Goal: Task Accomplishment & Management: Use online tool/utility

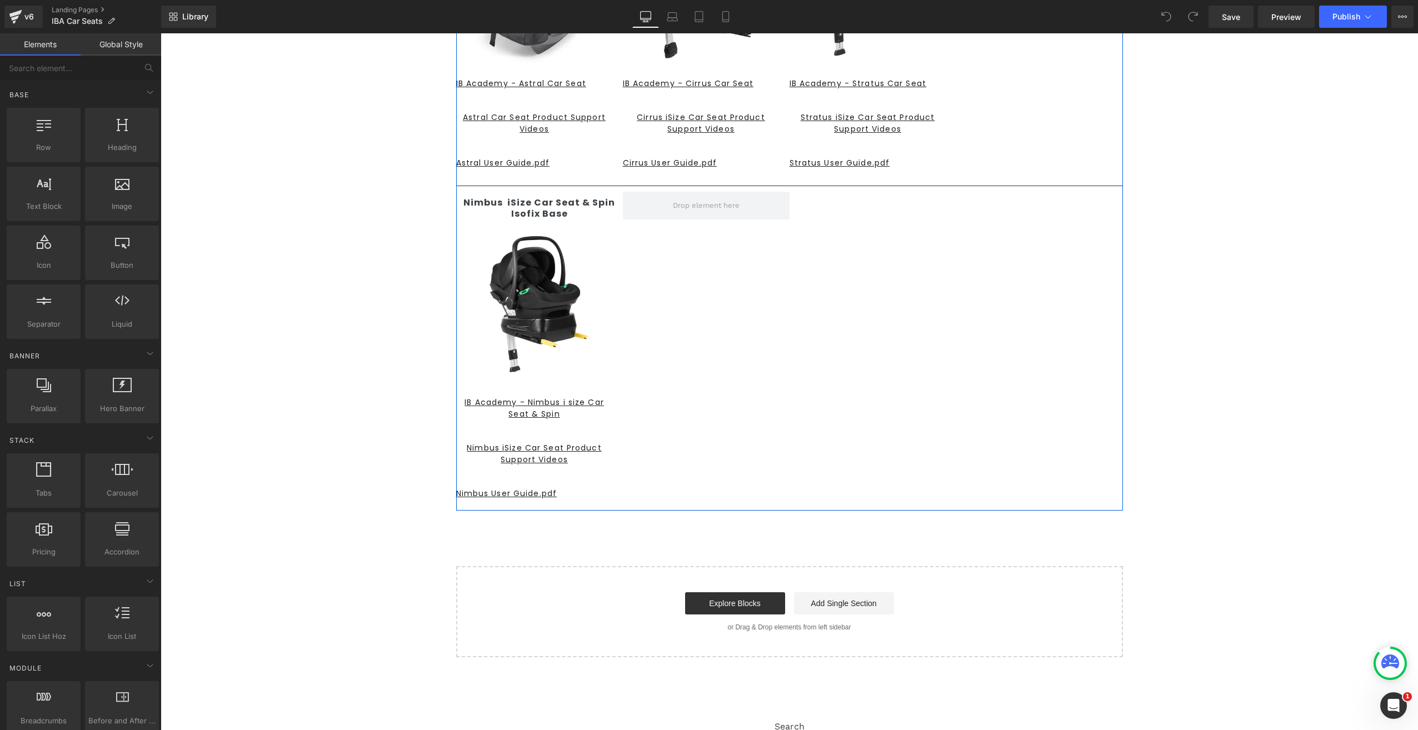
scroll to position [278, 0]
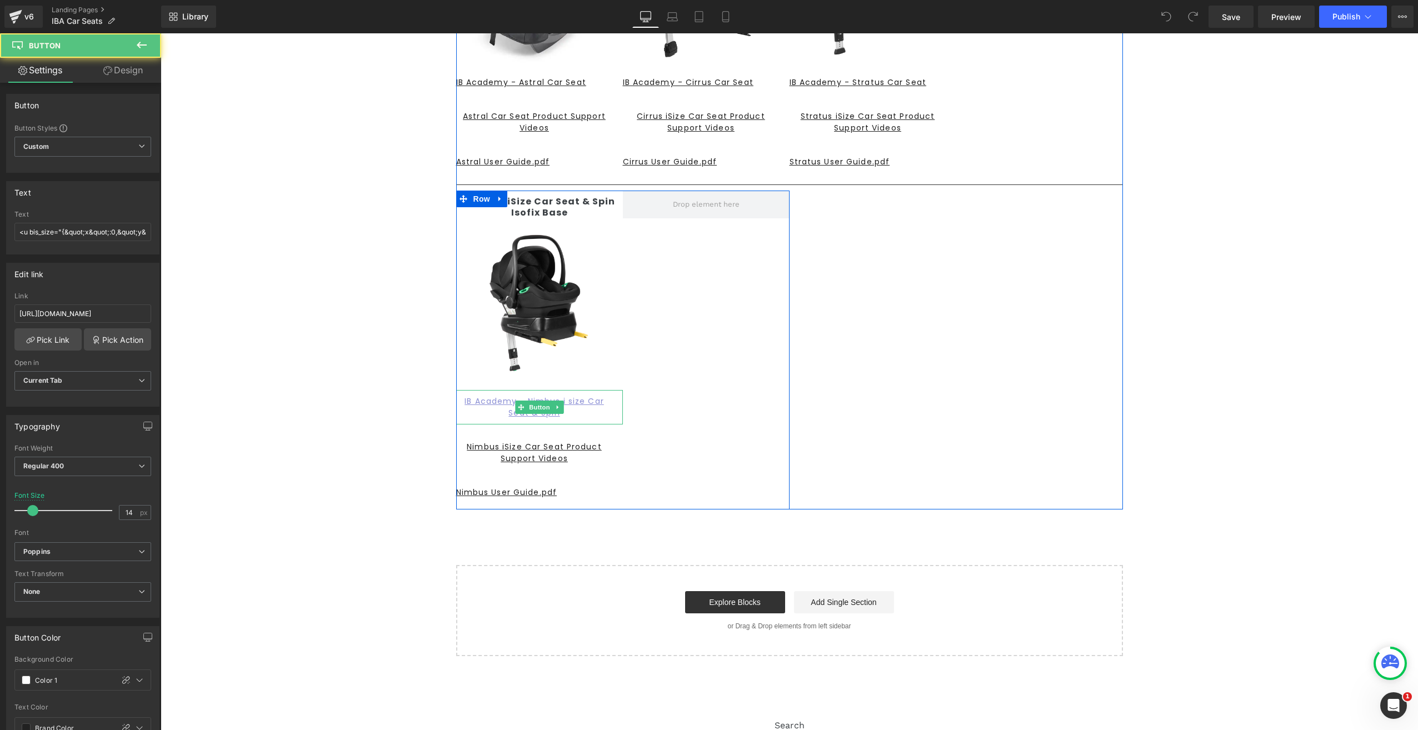
click at [494, 399] on u "IB Academy - Nimbus i size Car Seat & Spin" at bounding box center [533, 407] width 139 height 23
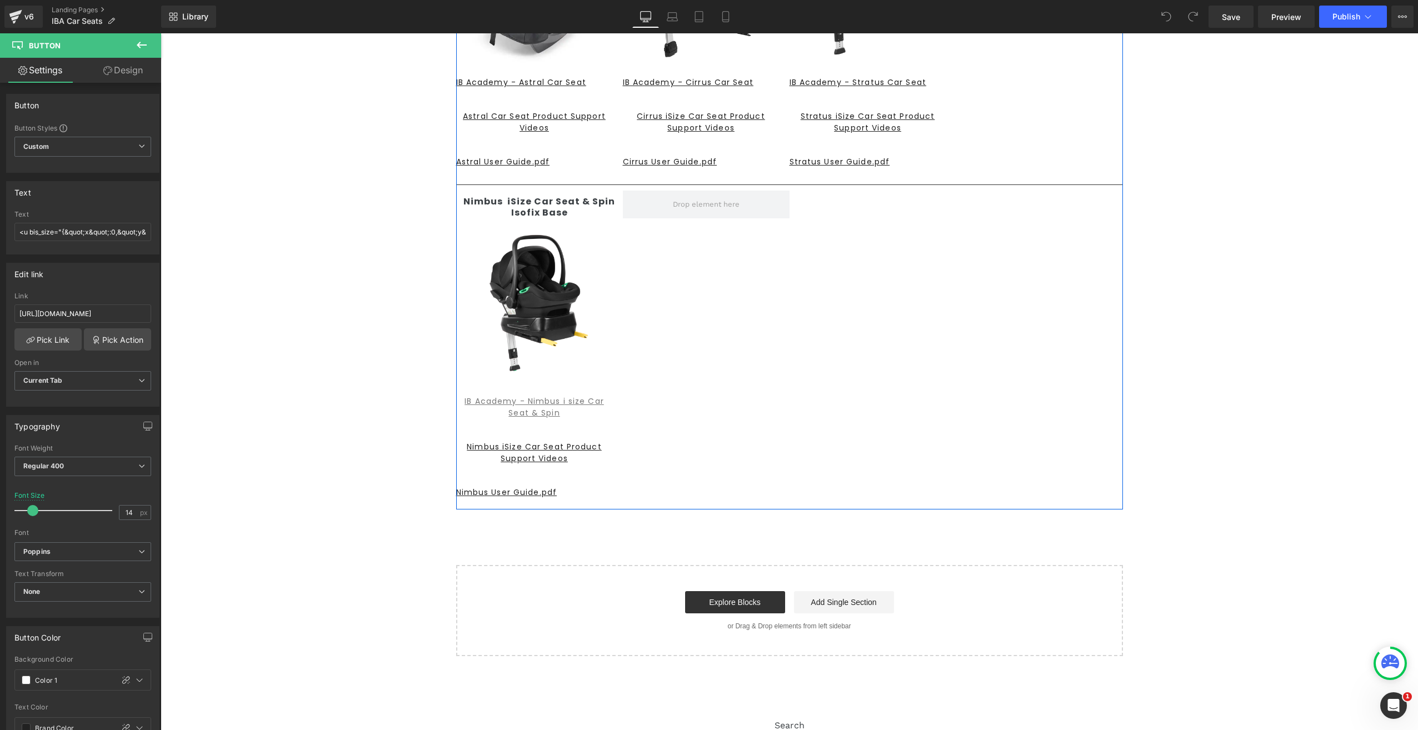
scroll to position [0, 0]
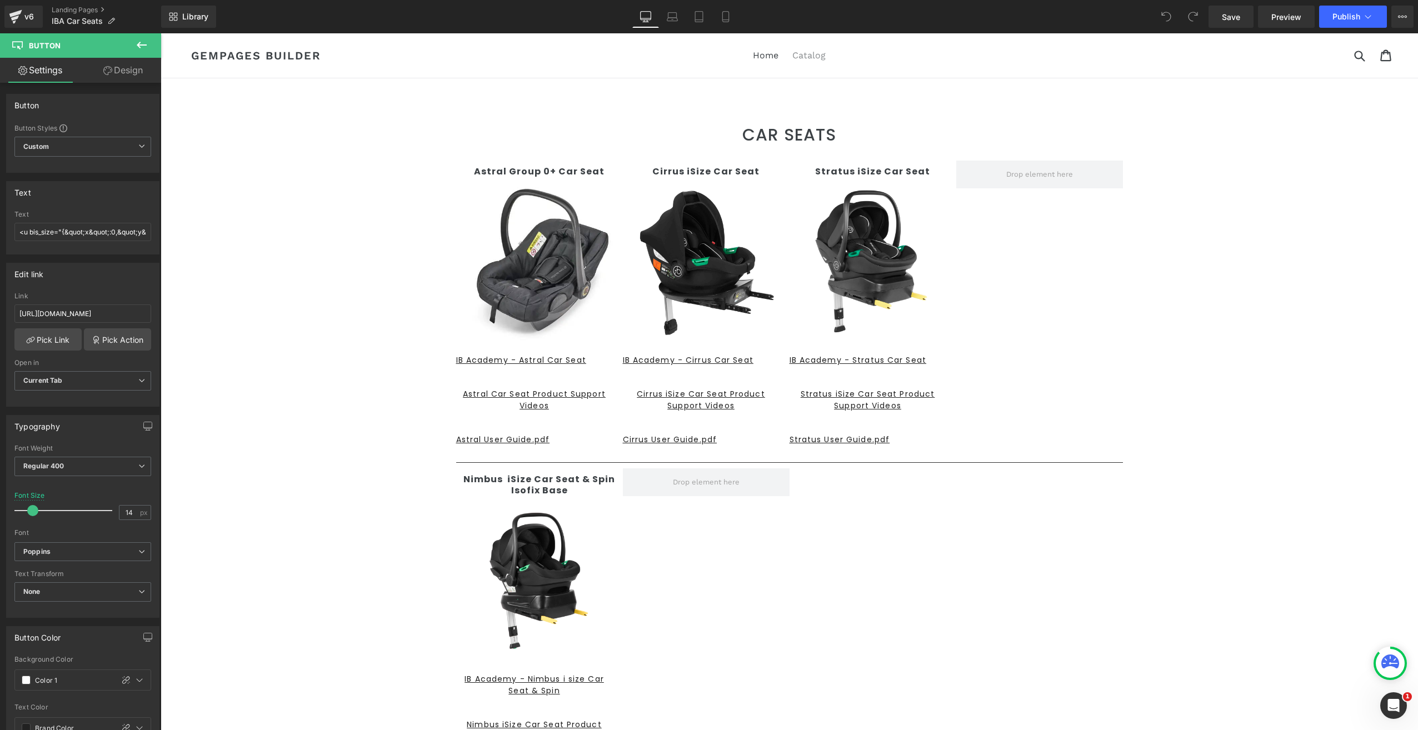
click at [799, 59] on link "Catalog" at bounding box center [809, 55] width 44 height 17
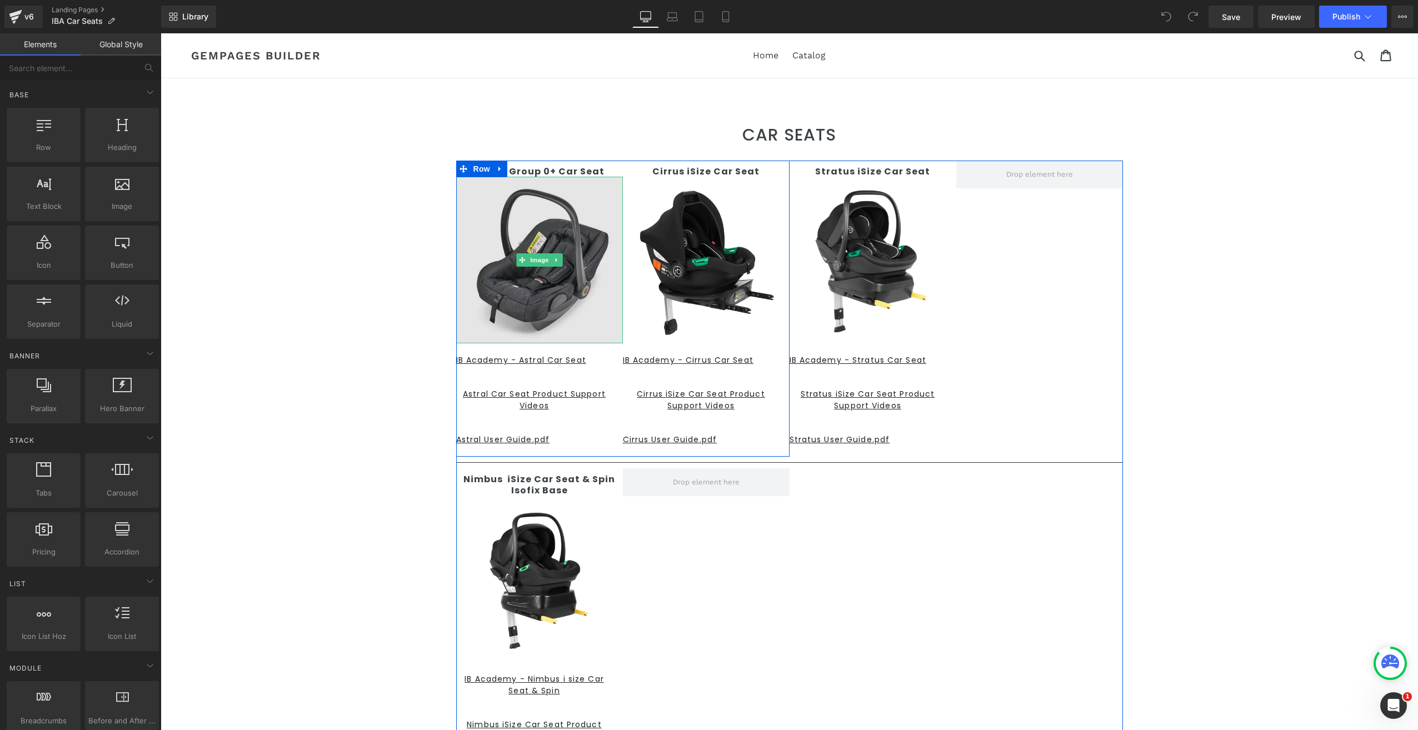
click at [536, 242] on img at bounding box center [539, 260] width 167 height 167
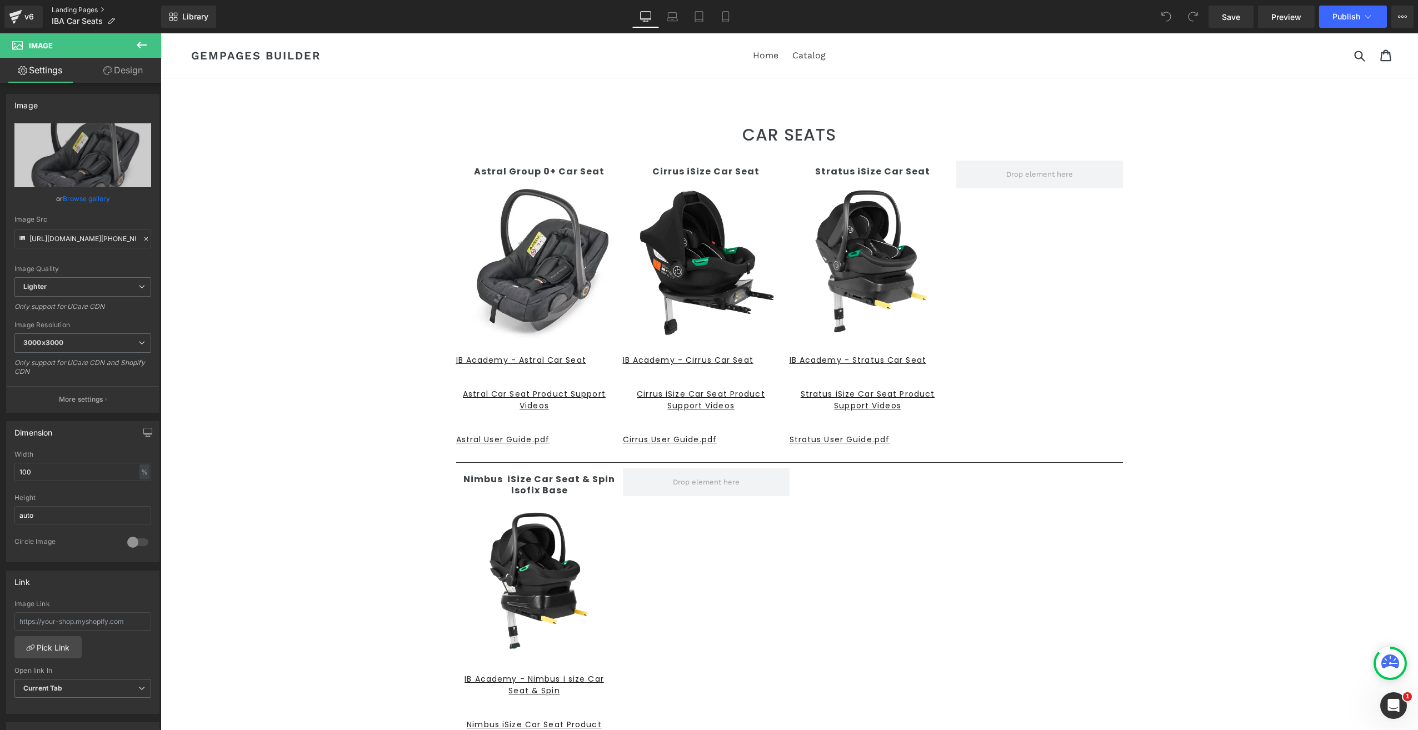
click at [71, 9] on link "Landing Pages" at bounding box center [106, 10] width 109 height 9
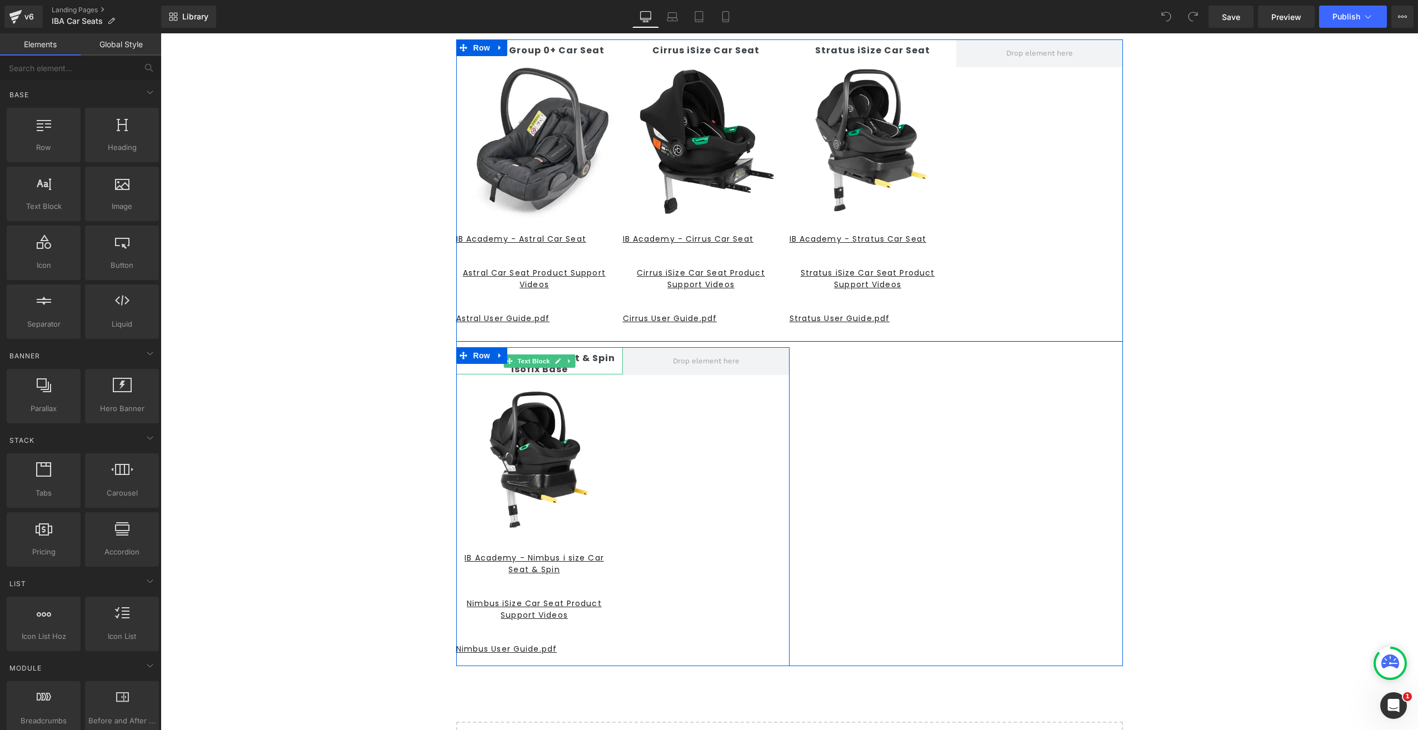
scroll to position [167, 0]
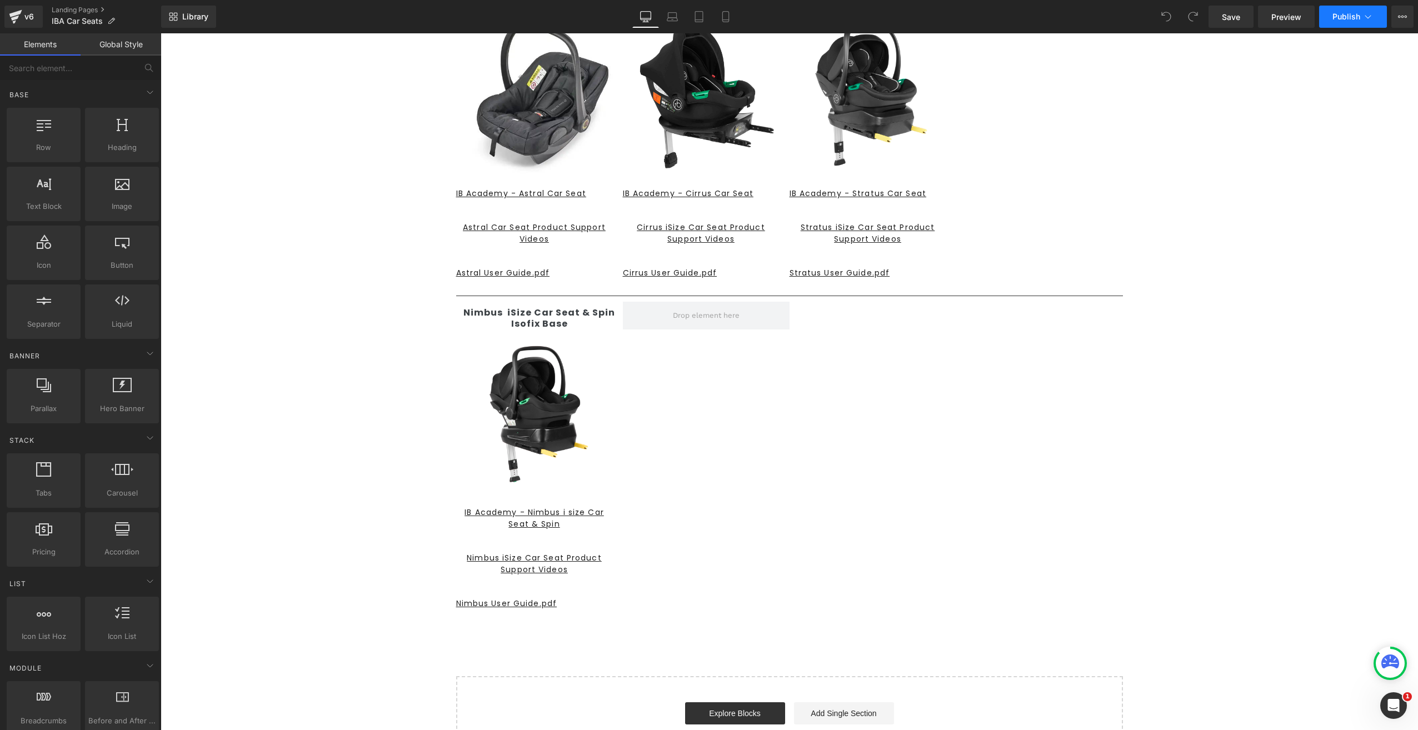
click at [1360, 17] on button "Publish" at bounding box center [1353, 17] width 68 height 22
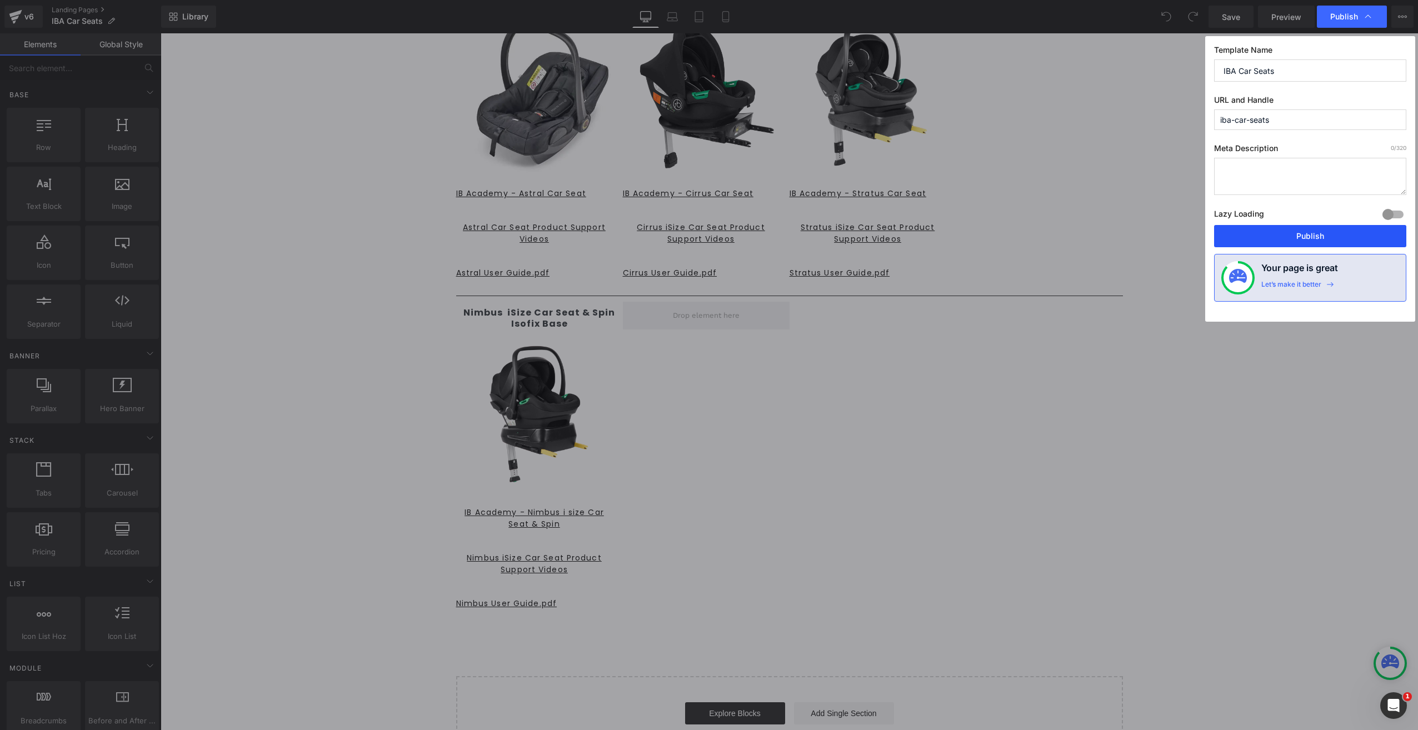
click at [1303, 241] on button "Publish" at bounding box center [1310, 236] width 192 height 22
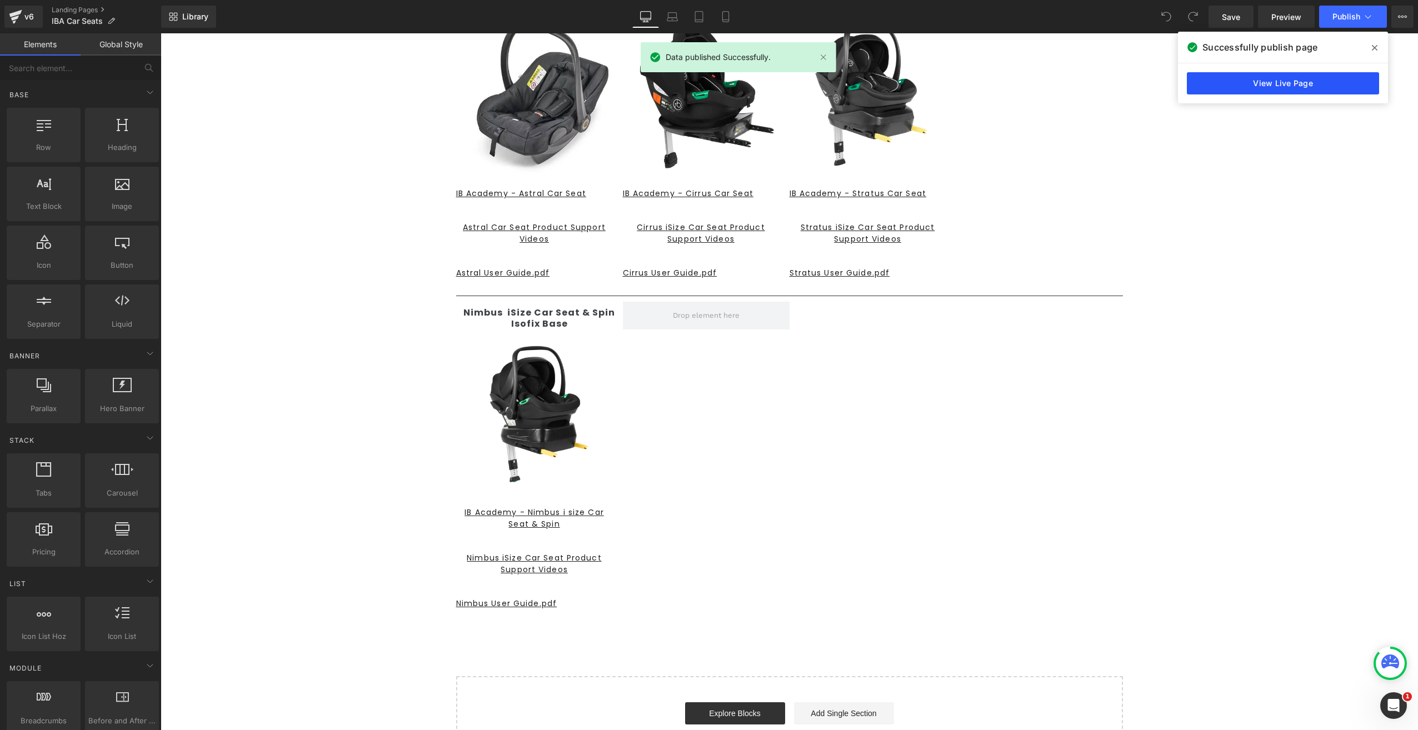
click at [1272, 81] on link "View Live Page" at bounding box center [1283, 83] width 192 height 22
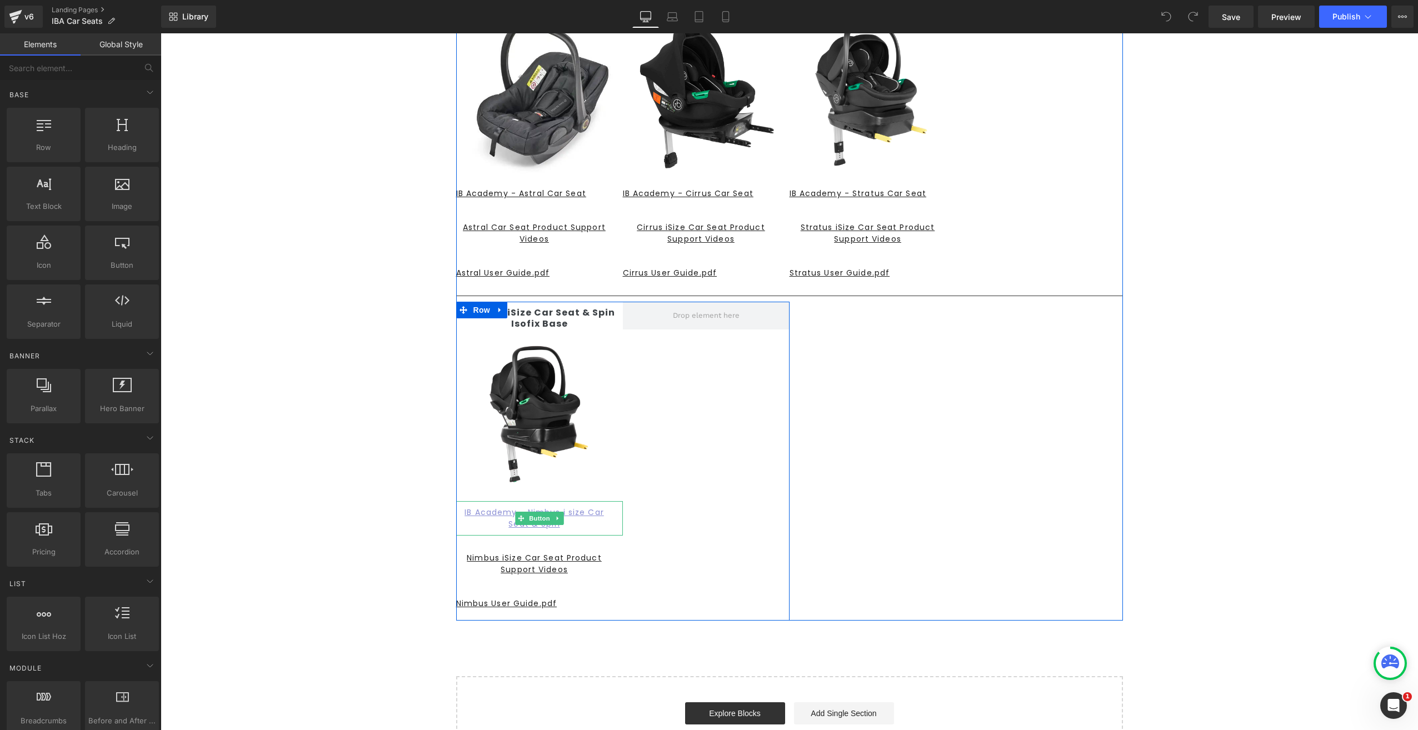
click at [490, 513] on u "IB Academy - Nimbus i size Car Seat & Spin" at bounding box center [533, 518] width 139 height 23
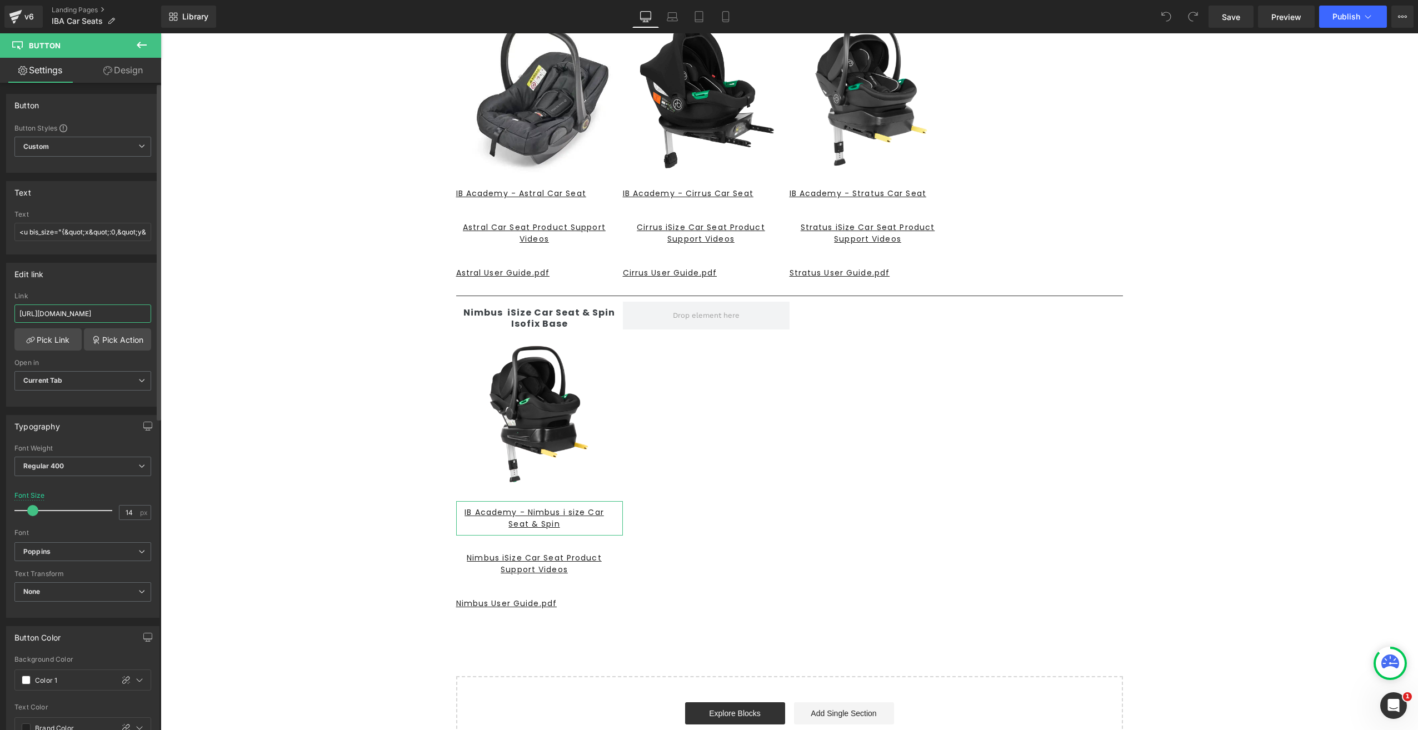
click at [17, 305] on input "https://cdn.shopify.com/s/files/1/0840/6145/4664/files/IB_Academy_-_Nimbus.pdf?…" at bounding box center [82, 313] width 137 height 18
drag, startPoint x: 178, startPoint y: 338, endPoint x: 216, endPoint y: 293, distance: 58.8
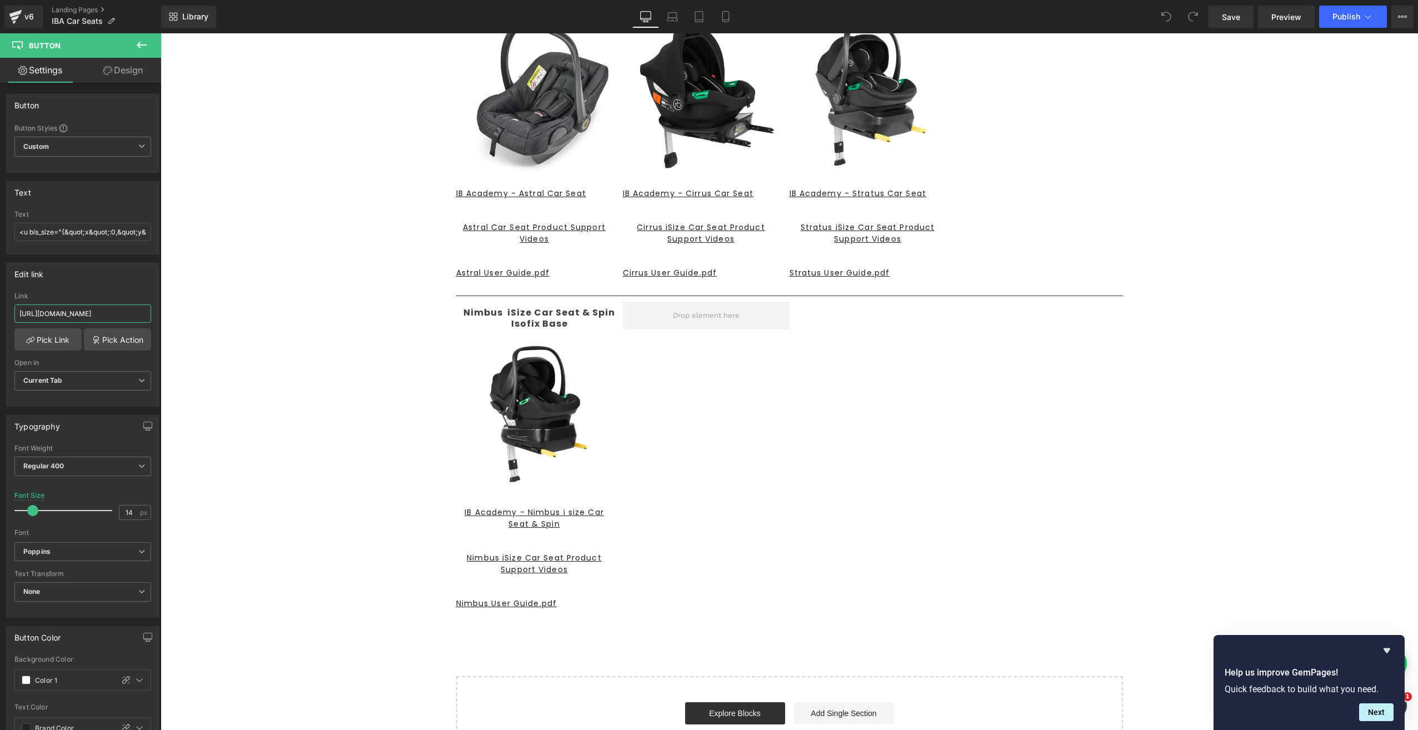
scroll to position [0, 0]
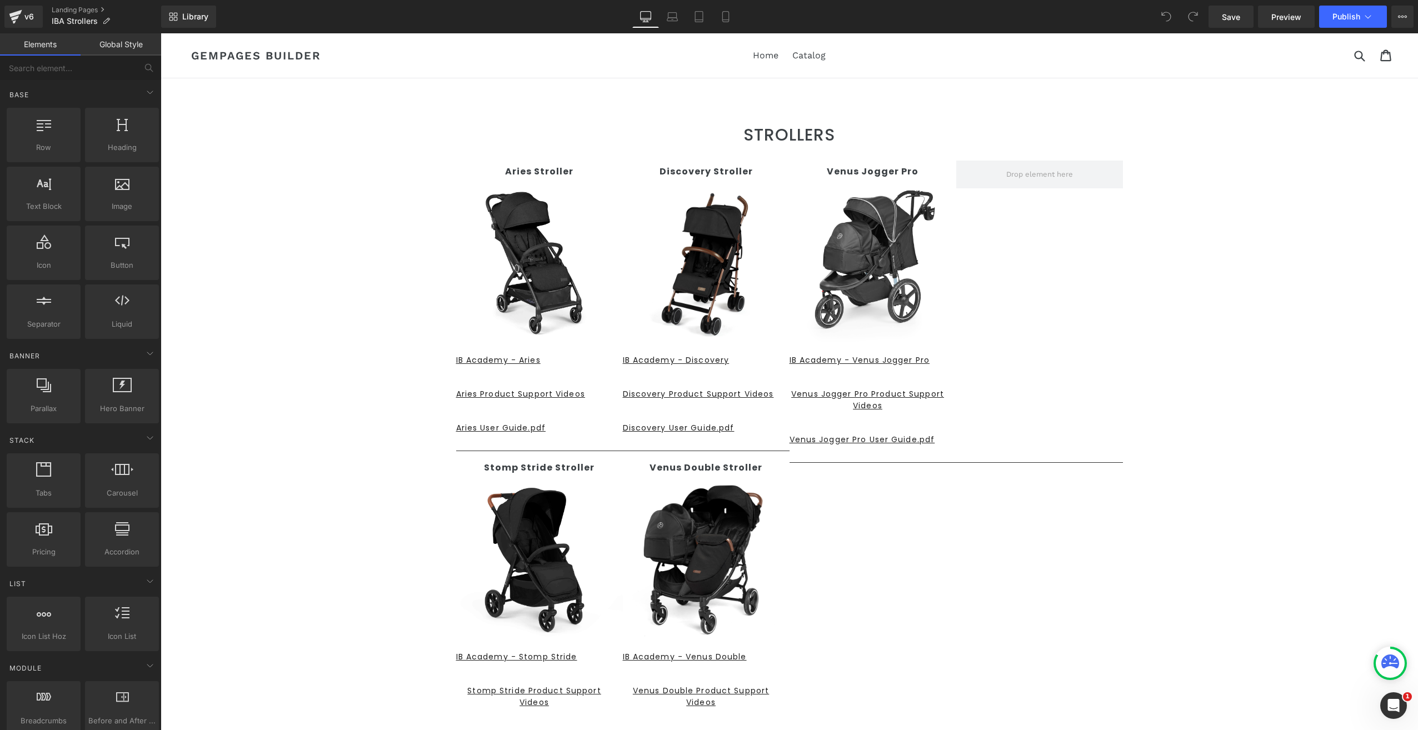
click at [227, 152] on div "STROLLERS Heading Text Block Row Aries Stroller Text Block Image IB Academy - A…" at bounding box center [789, 518] width 1257 height 819
click at [69, 13] on link "Landing Pages" at bounding box center [106, 10] width 109 height 9
